Goal: Check status: Check status

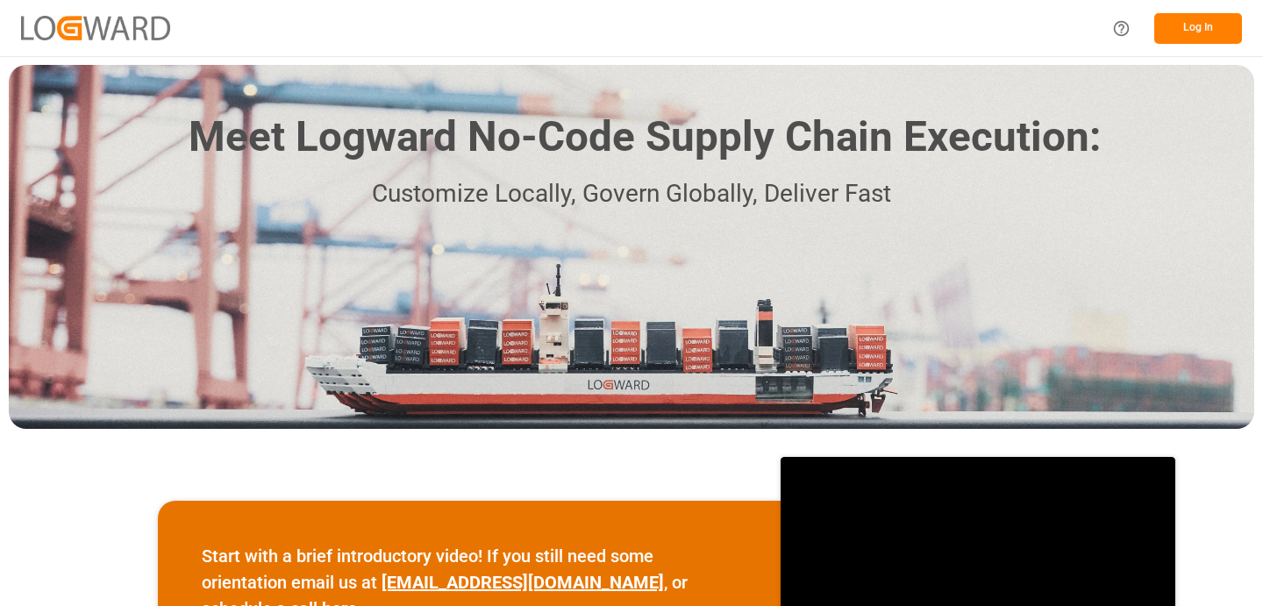
click at [1177, 22] on button "Log In" at bounding box center [1198, 28] width 88 height 31
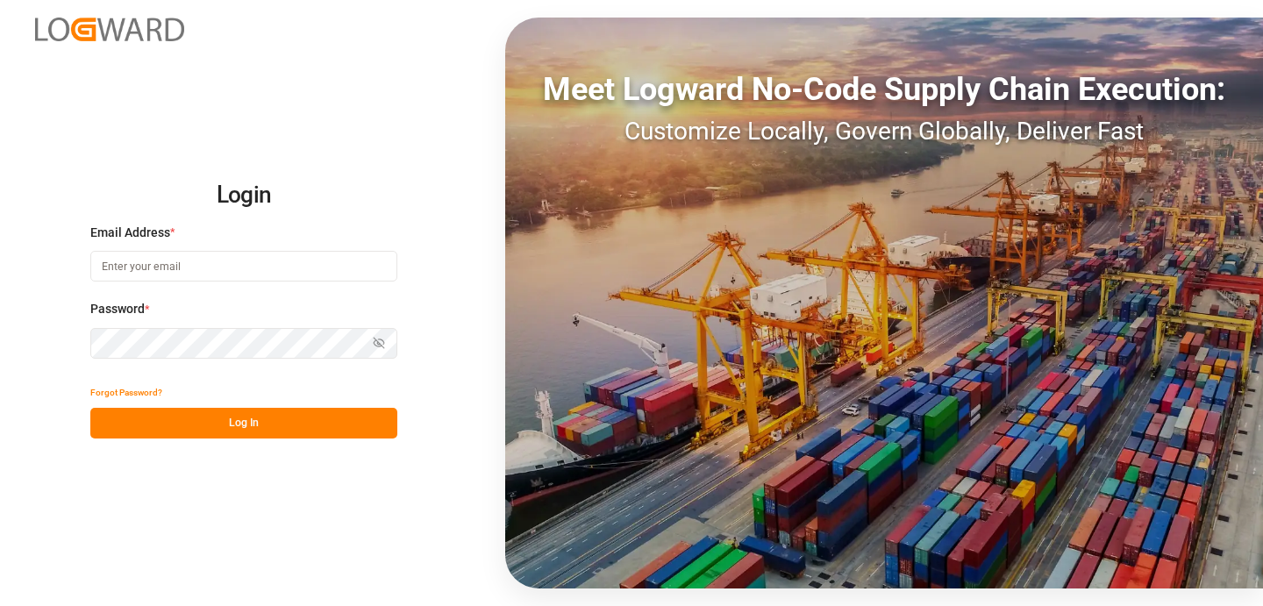
click at [338, 272] on input at bounding box center [243, 266] width 307 height 31
click at [0, 605] on com-1password-button at bounding box center [0, 606] width 0 height 0
click at [282, 266] on input "kh" at bounding box center [243, 266] width 307 height 31
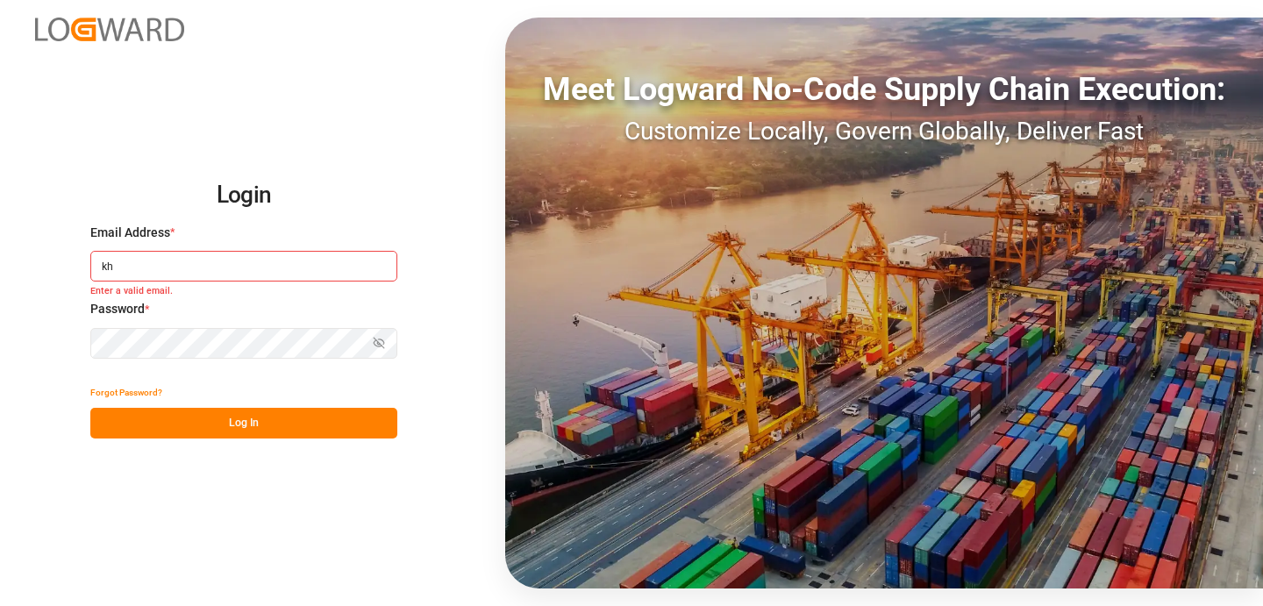
type input "khemraj.gurjar@logward.com"
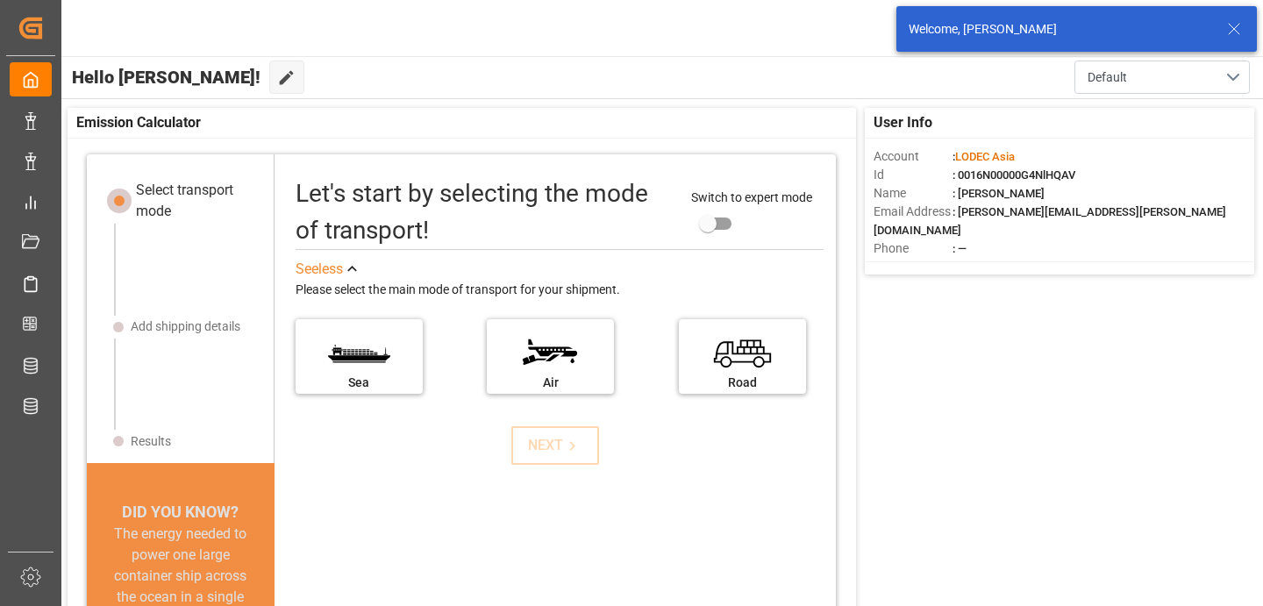
click at [1237, 27] on icon at bounding box center [1233, 28] width 21 height 21
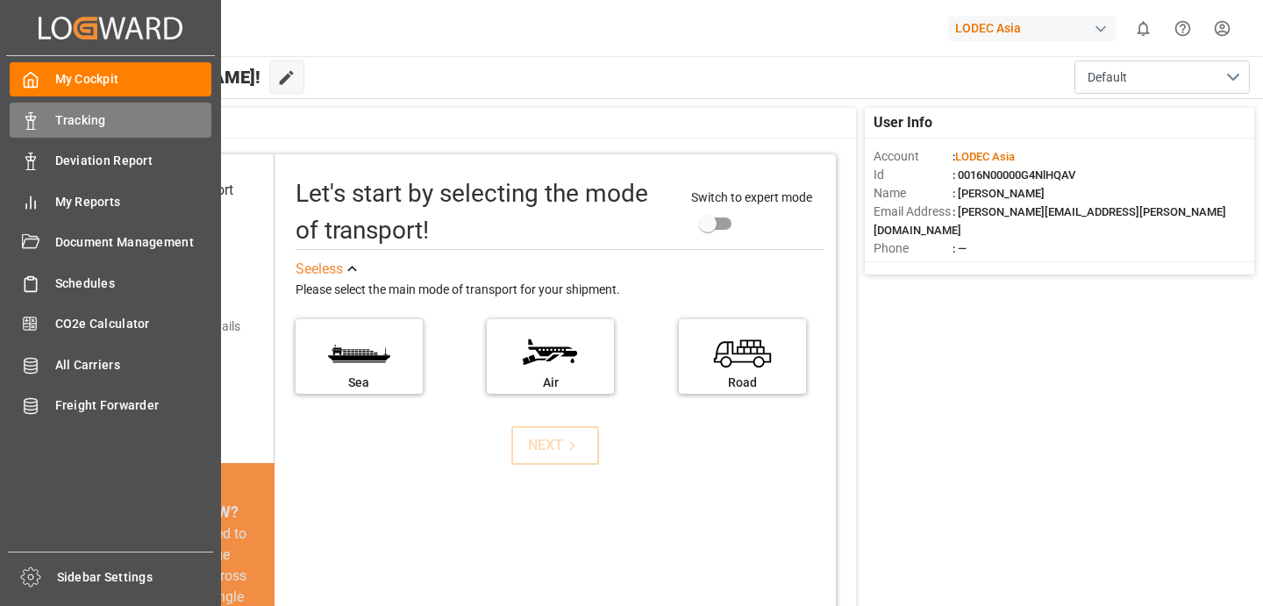
click at [74, 120] on span "Tracking" at bounding box center [133, 120] width 157 height 18
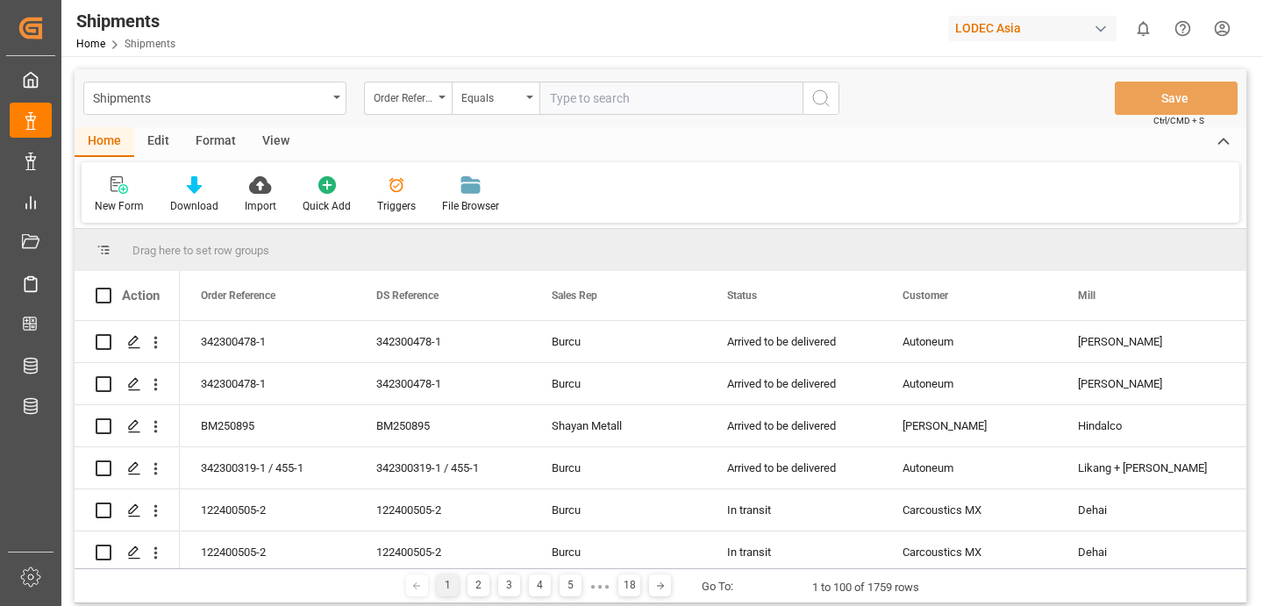
click at [567, 95] on input "text" at bounding box center [670, 98] width 263 height 33
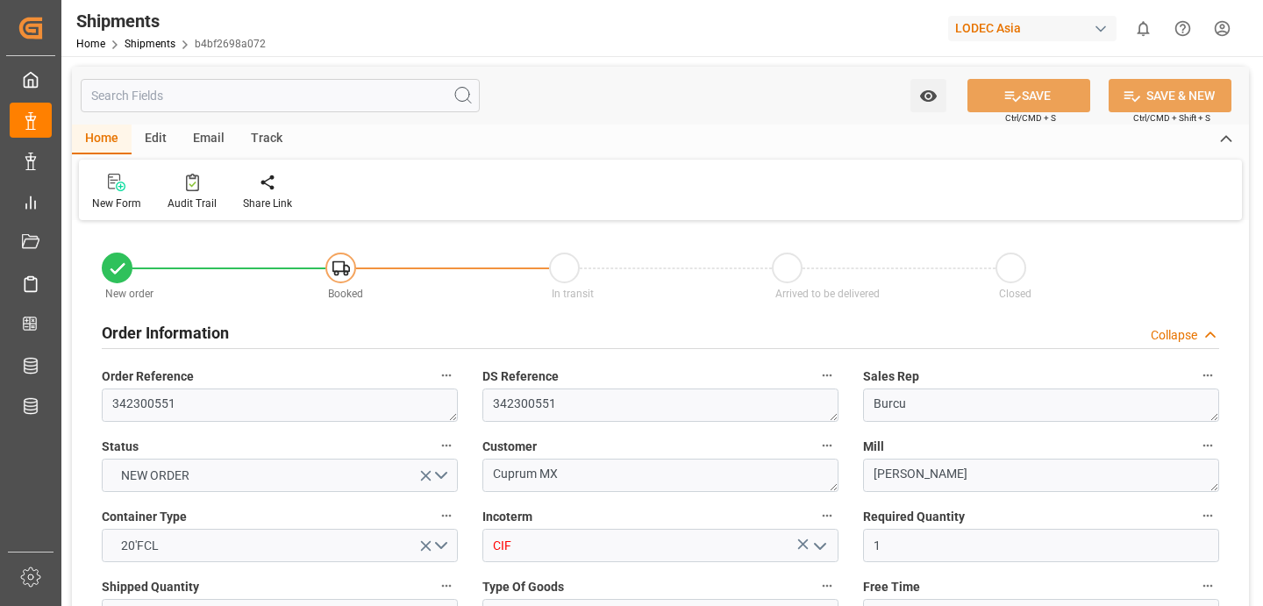
type input "[DATE] 00:00"
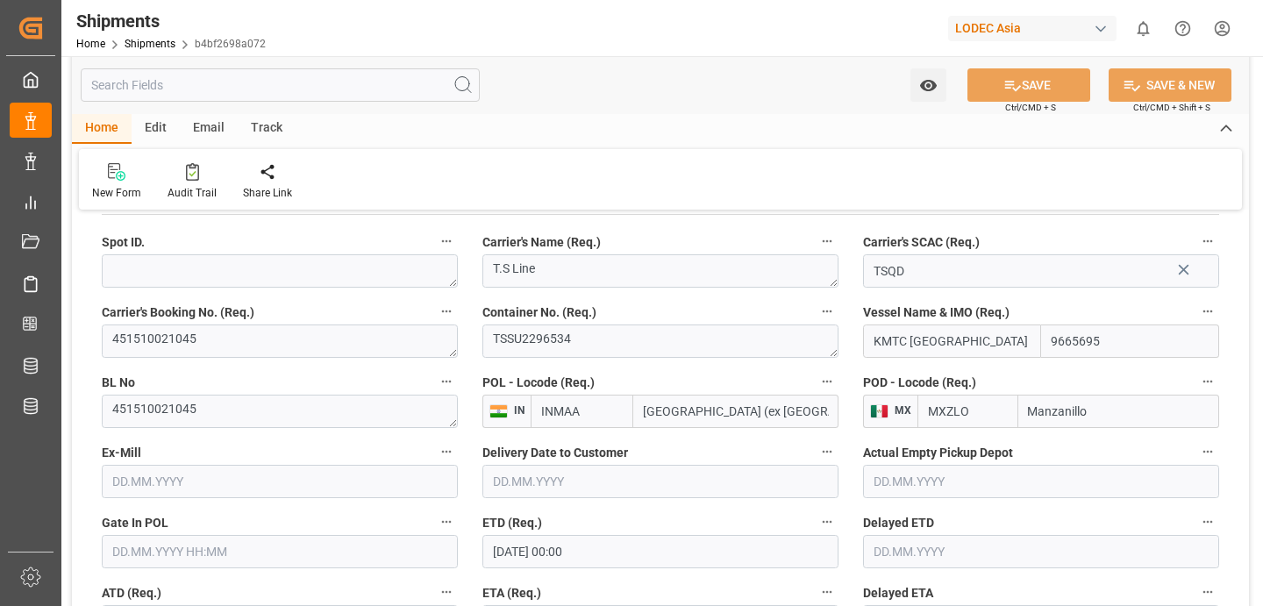
scroll to position [924, 0]
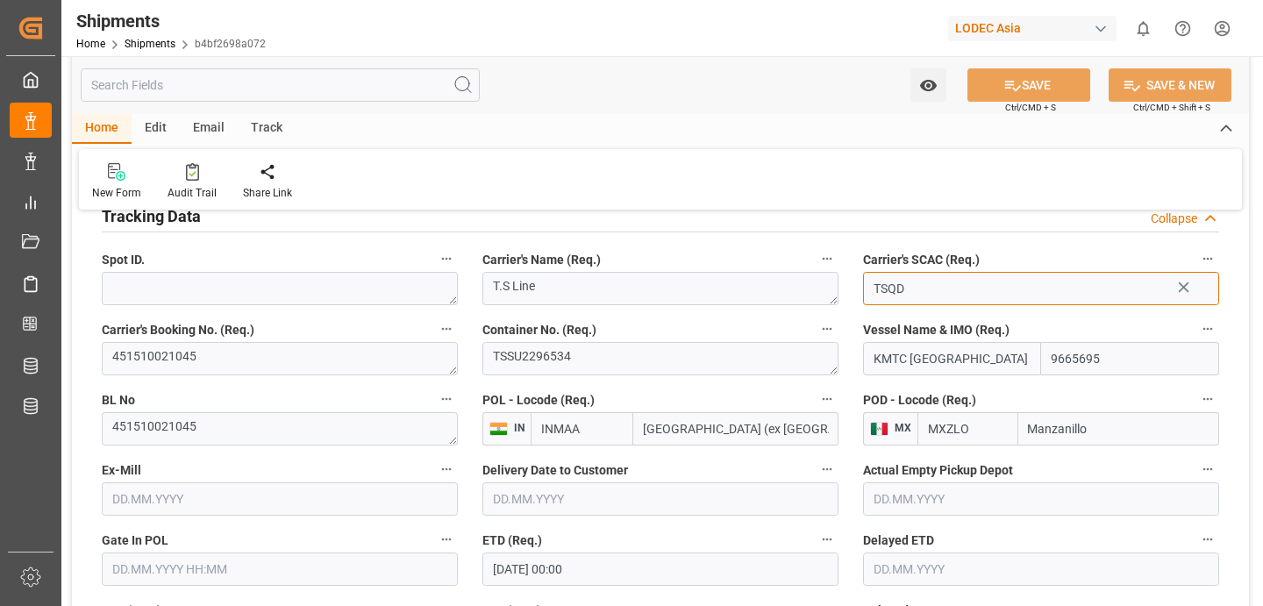
click at [1106, 299] on input "TSQD" at bounding box center [1041, 288] width 356 height 33
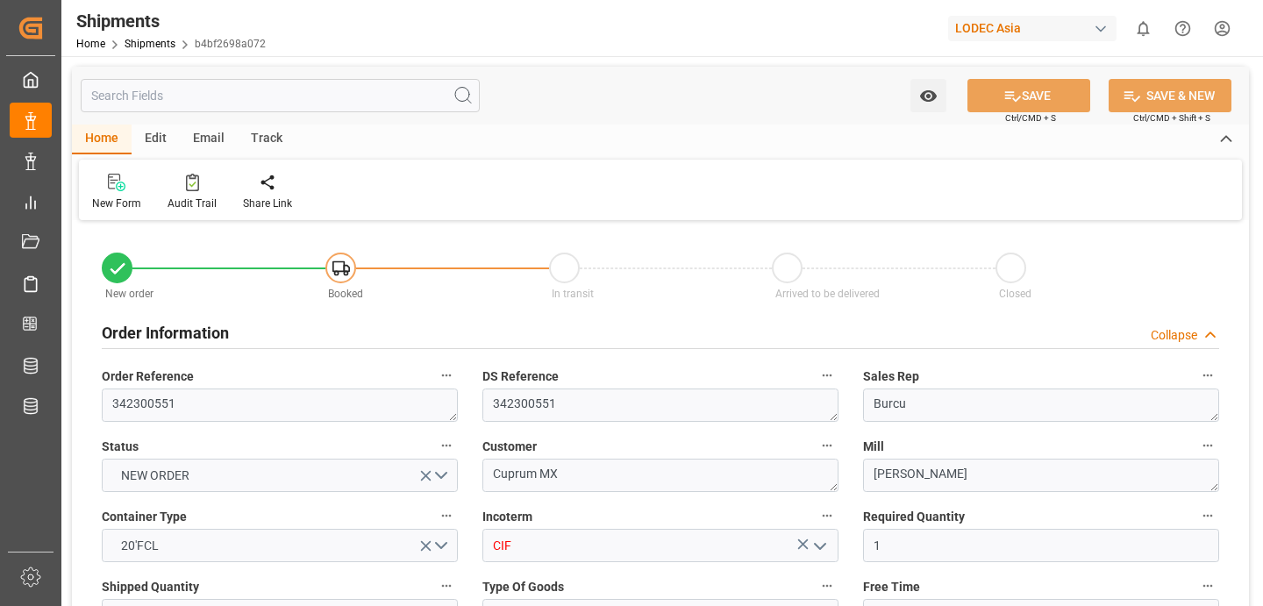
type input "[DATE] 00:00"
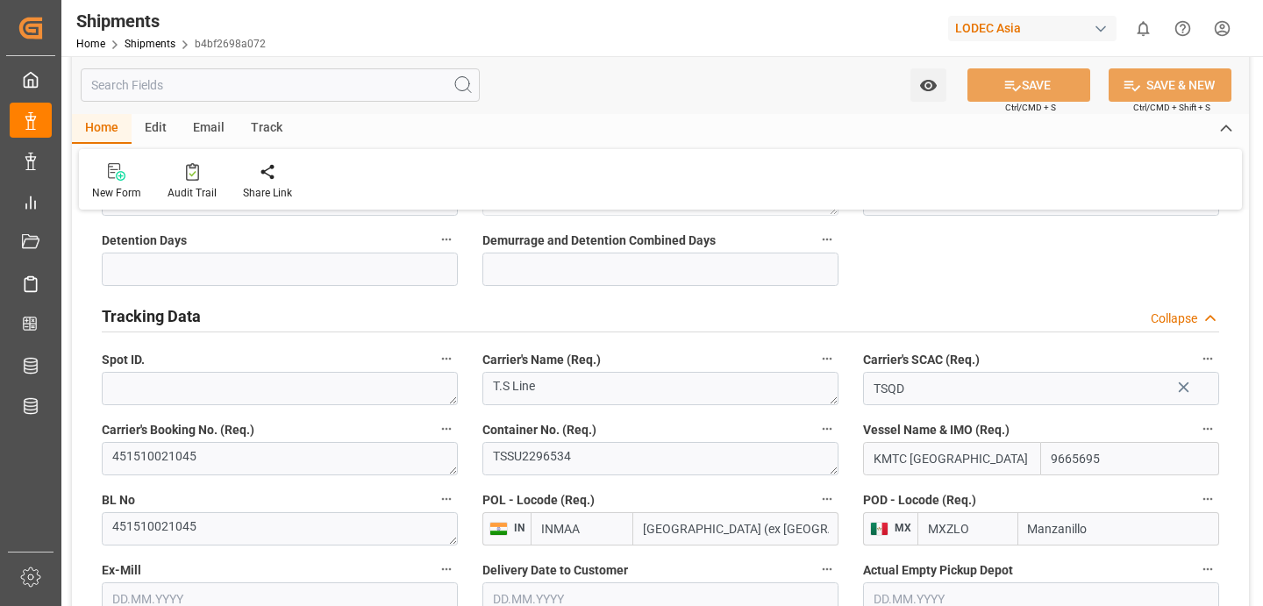
scroll to position [836, 0]
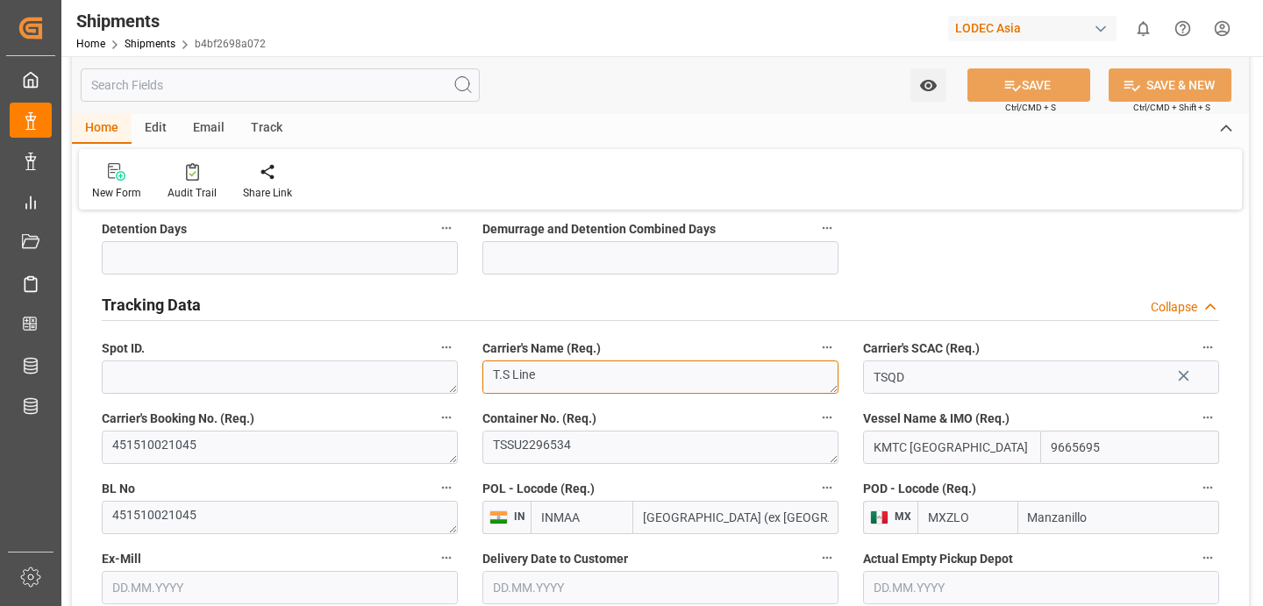
click at [708, 389] on textarea "T.S Line" at bounding box center [660, 376] width 356 height 33
drag, startPoint x: 909, startPoint y: 380, endPoint x: 848, endPoint y: 380, distance: 60.5
click at [1061, 390] on input "TSQD" at bounding box center [1041, 376] width 356 height 33
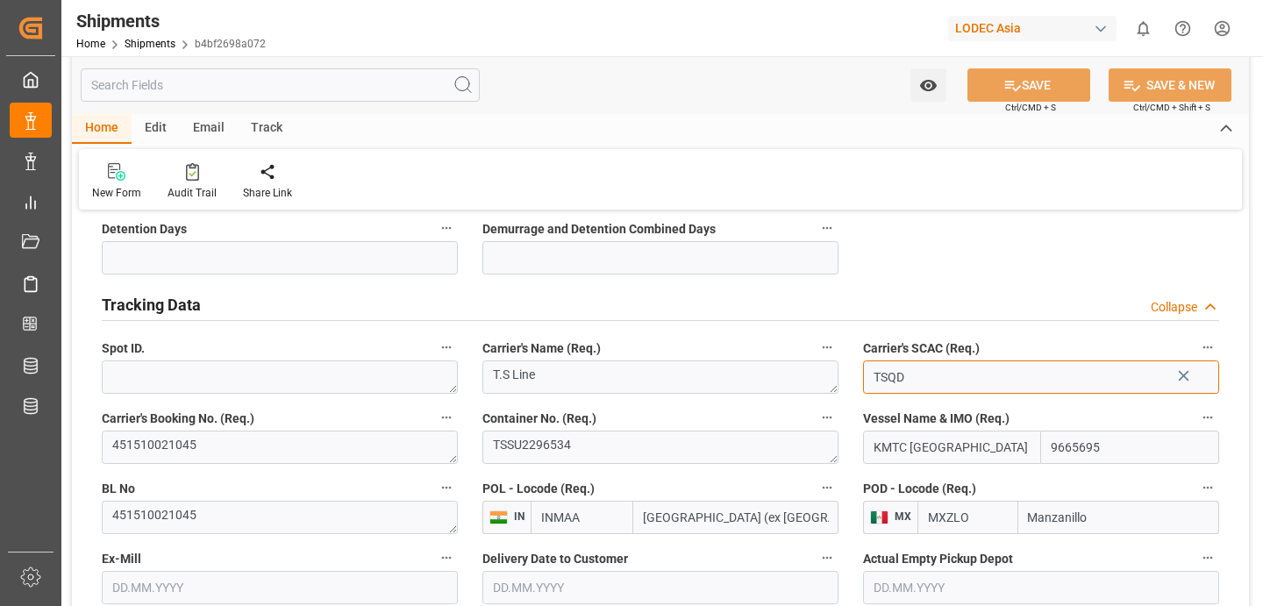
click at [1202, 381] on input "TSQD" at bounding box center [1041, 376] width 356 height 33
click at [1182, 378] on icon at bounding box center [1183, 376] width 18 height 18
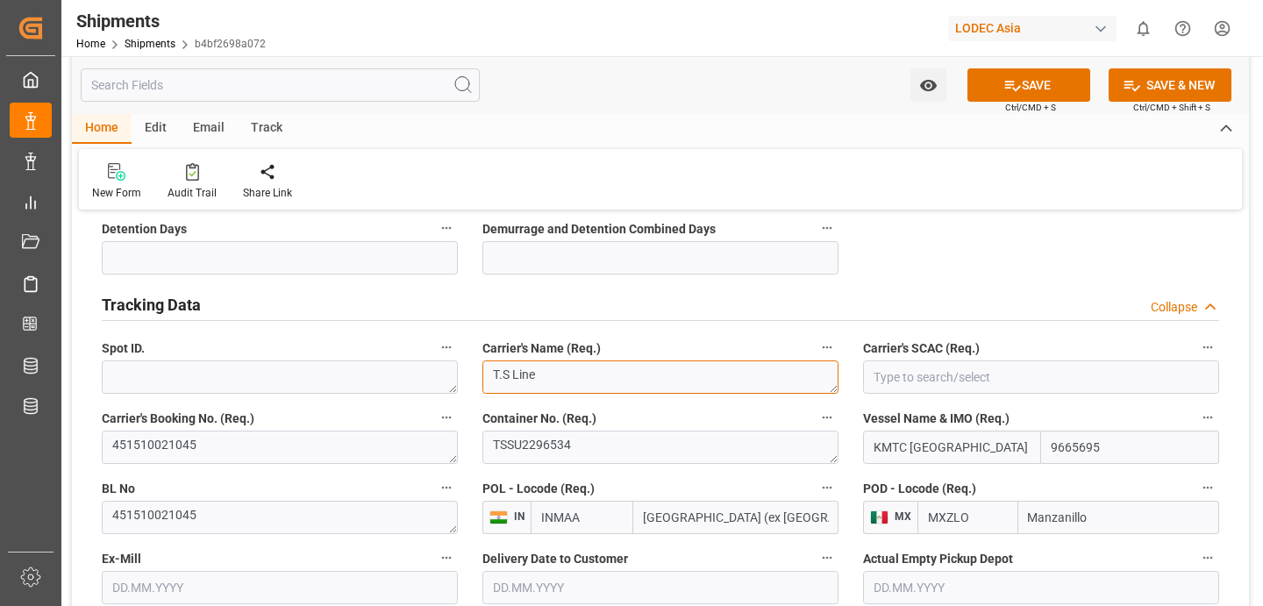
click at [781, 370] on textarea "T.S Line" at bounding box center [660, 376] width 356 height 33
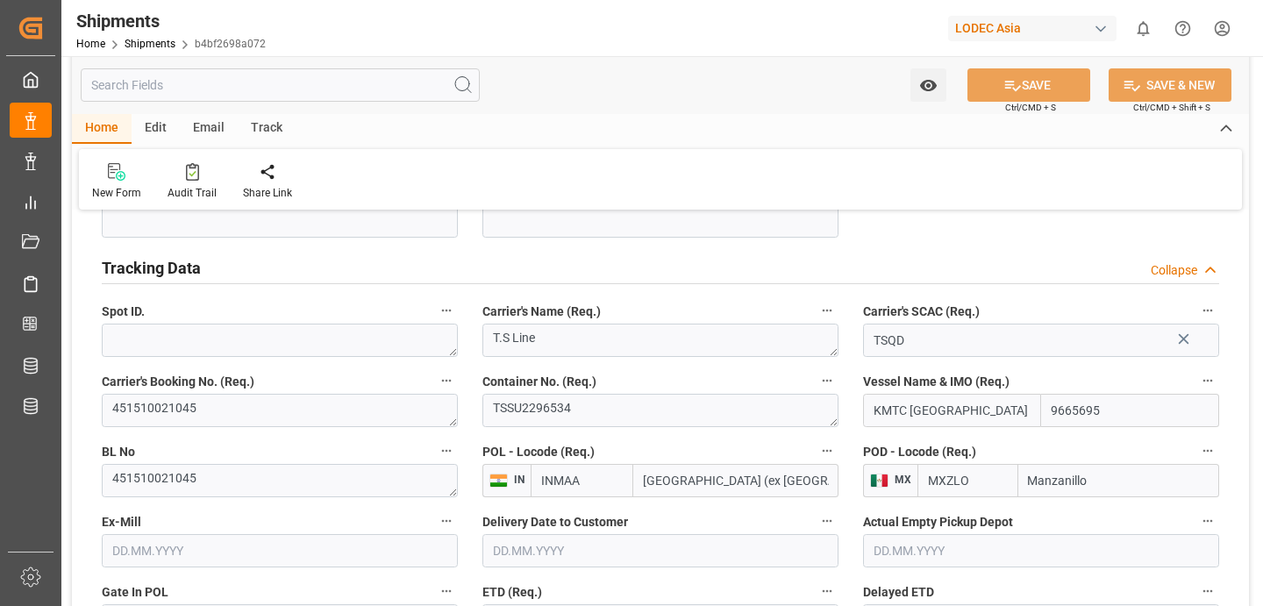
scroll to position [865, 0]
